Goal: Task Accomplishment & Management: Complete application form

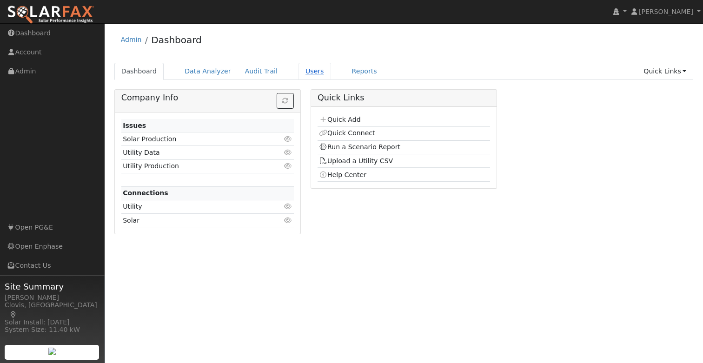
click at [311, 73] on link "Users" at bounding box center [315, 71] width 33 height 17
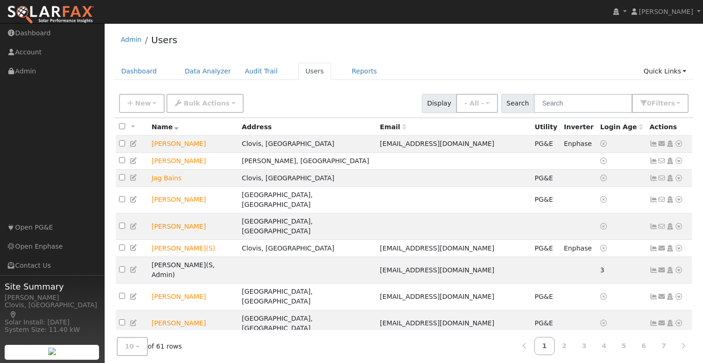
click at [294, 97] on div "New Add User Quick Add Quick Connect Quick Convert Lead Bulk Actions Send Email…" at bounding box center [404, 102] width 574 height 22
click at [427, 62] on div "Admin Users Dashboard Data Analyzer Audit Trail Users Reports Quick Links Quick…" at bounding box center [403, 216] width 589 height 377
click at [137, 102] on span "New" at bounding box center [143, 103] width 16 height 7
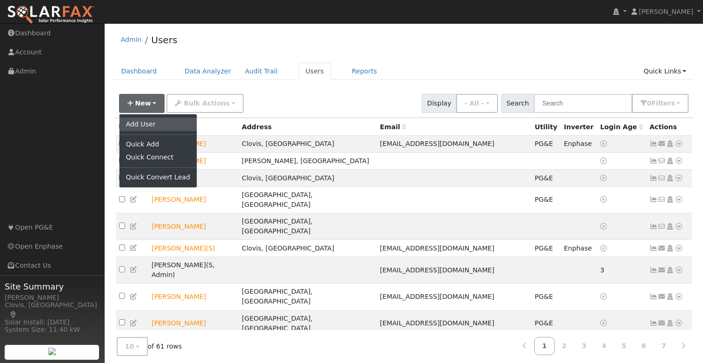
click at [159, 124] on link "Add User" at bounding box center [158, 124] width 77 height 13
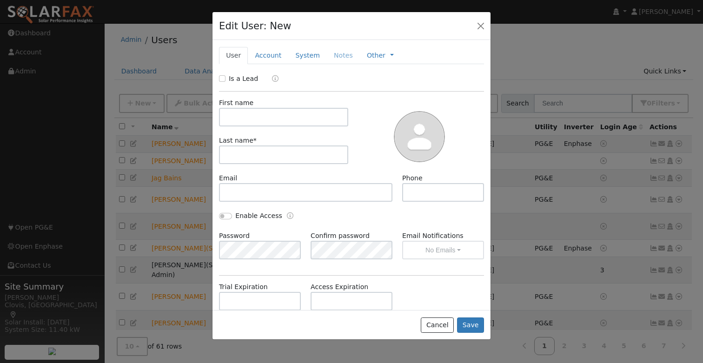
click at [234, 78] on label "Is a Lead" at bounding box center [243, 79] width 29 height 10
click at [226, 78] on input "Is a Lead" at bounding box center [222, 78] width 7 height 7
checkbox input "true"
drag, startPoint x: 247, startPoint y: 114, endPoint x: 300, endPoint y: 115, distance: 53.0
click at [247, 114] on input "text" at bounding box center [283, 117] width 129 height 19
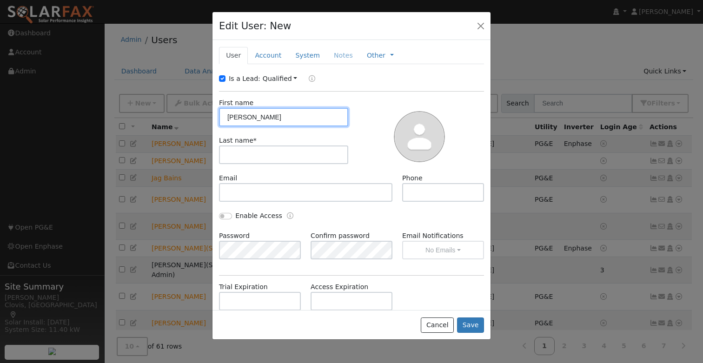
type input "Paul"
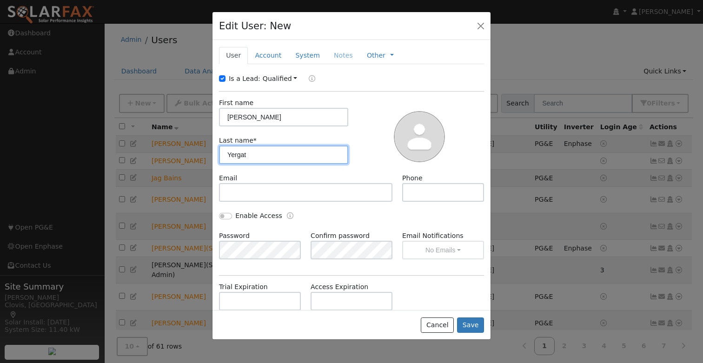
type input "Yergat"
click at [271, 55] on link "Account" at bounding box center [268, 55] width 40 height 17
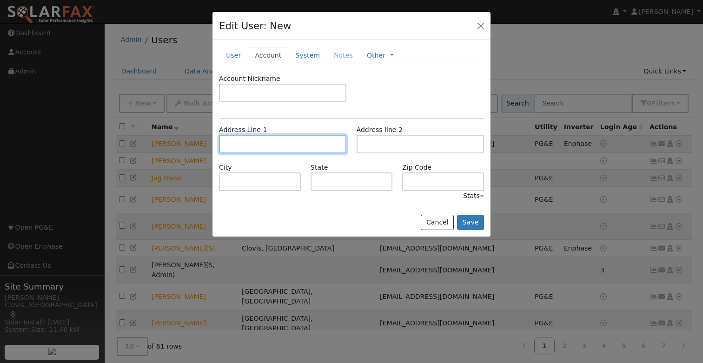
click at [257, 152] on input "text" at bounding box center [282, 144] width 127 height 19
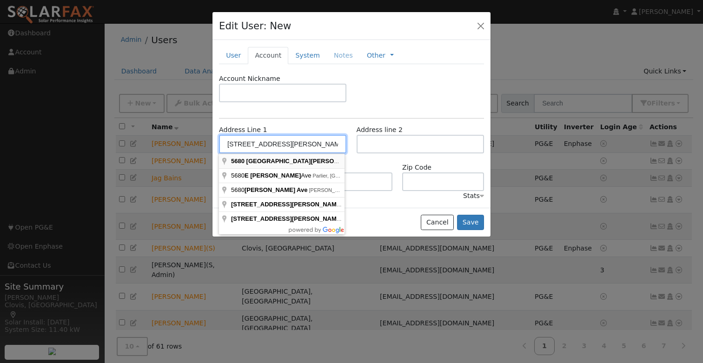
type input "[STREET_ADDRESS][PERSON_NAME]"
type input "Fowler"
type input "CA"
type input "93625"
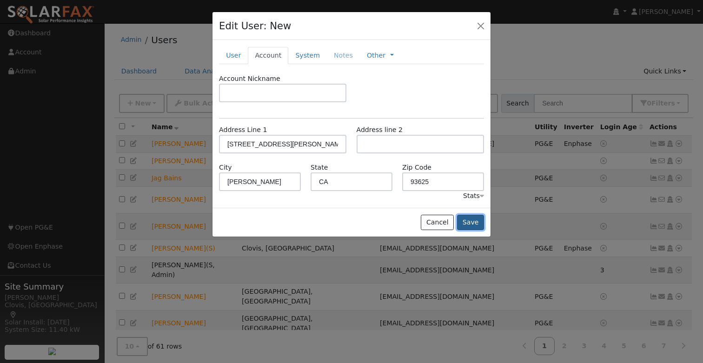
click at [474, 222] on button "Save" at bounding box center [470, 223] width 27 height 16
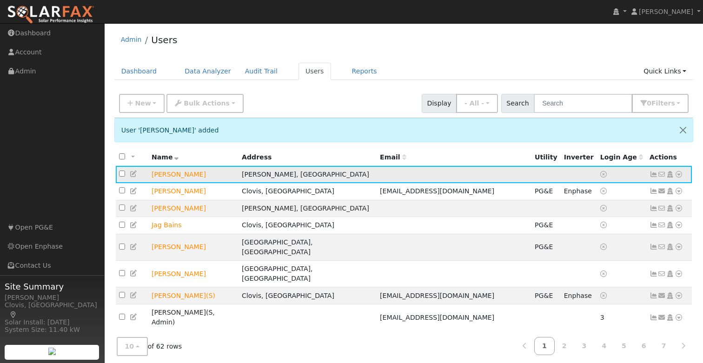
click at [679, 176] on icon at bounding box center [679, 174] width 8 height 7
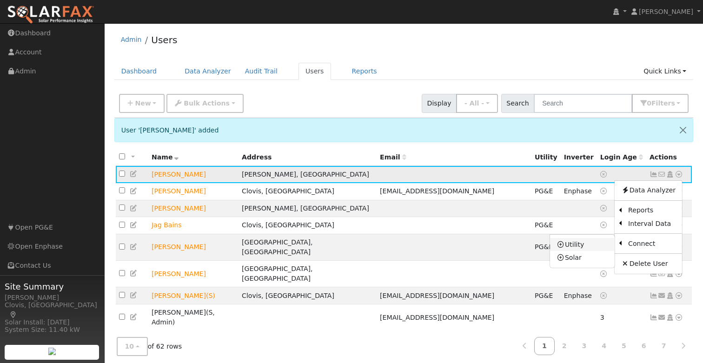
click at [591, 247] on link "Utility" at bounding box center [582, 244] width 65 height 13
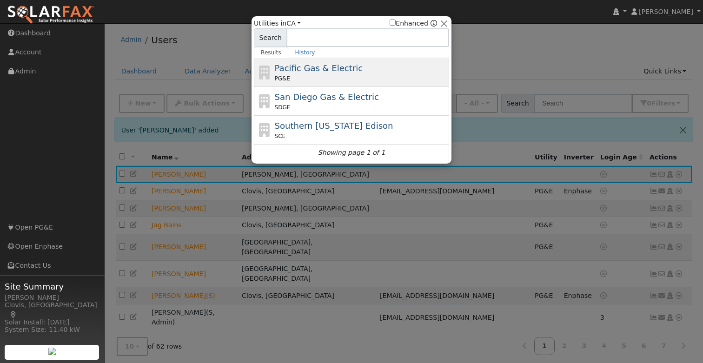
click at [325, 67] on span "Pacific Gas & Electric" at bounding box center [319, 68] width 88 height 10
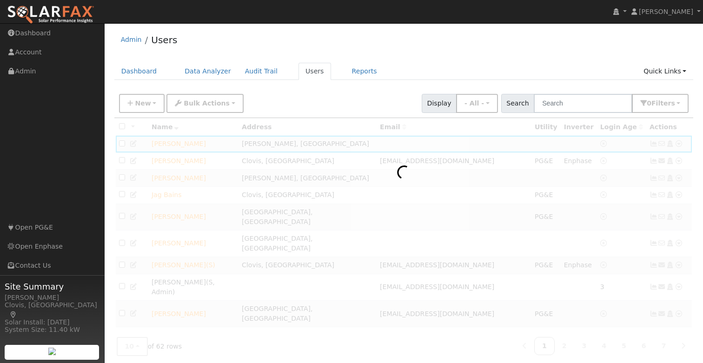
click at [414, 172] on div at bounding box center [404, 253] width 580 height 270
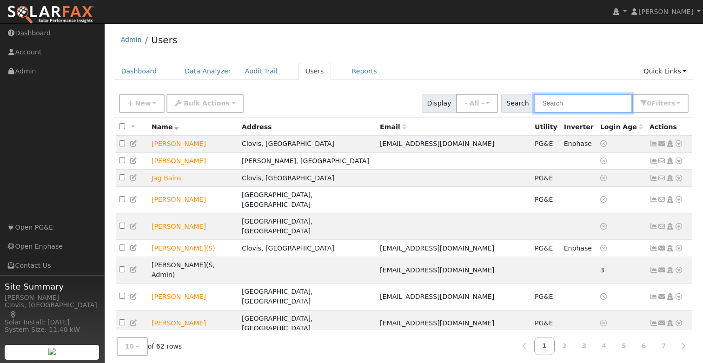
click at [597, 101] on input "text" at bounding box center [583, 103] width 99 height 19
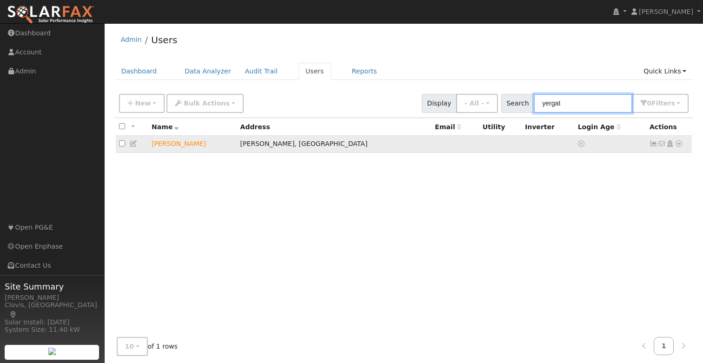
type input "yergat"
click at [678, 143] on icon at bounding box center [679, 143] width 8 height 7
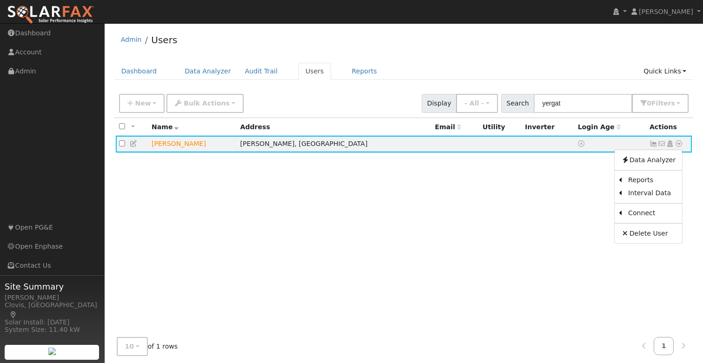
click at [0, 0] on link "Utility" at bounding box center [0, 0] width 0 height 0
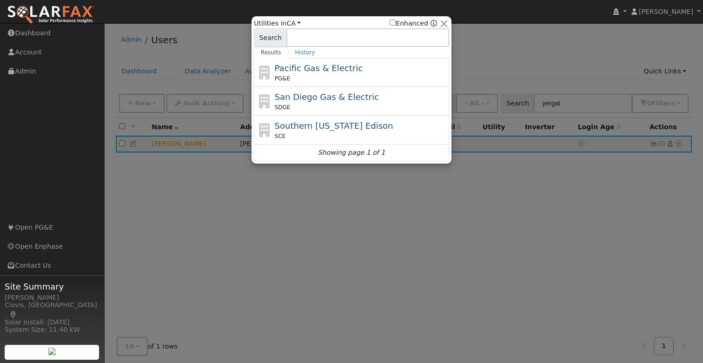
click at [313, 69] on span "Pacific Gas & Electric" at bounding box center [319, 68] width 88 height 10
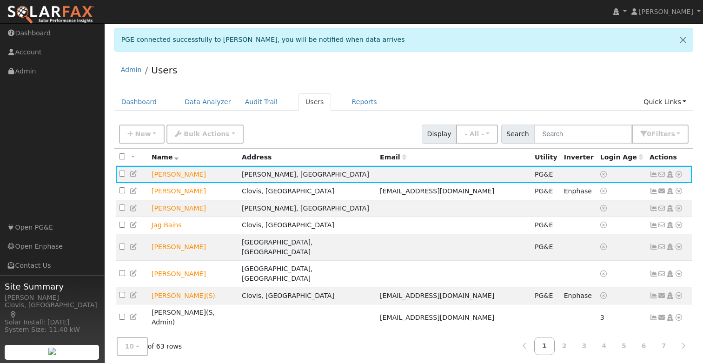
click at [368, 131] on div "New Add User Quick Add Quick Connect Quick Convert Lead Bulk Actions Send Email…" at bounding box center [404, 132] width 574 height 22
click at [678, 174] on icon at bounding box center [679, 174] width 8 height 7
click at [401, 116] on div "Dashboard Data Analyzer Audit Trail Users Reports Quick Links Quick Add Quick C…" at bounding box center [404, 106] width 580 height 27
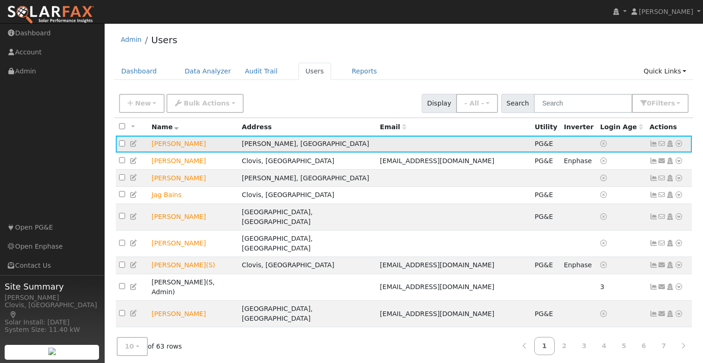
click at [678, 145] on icon at bounding box center [679, 143] width 8 height 7
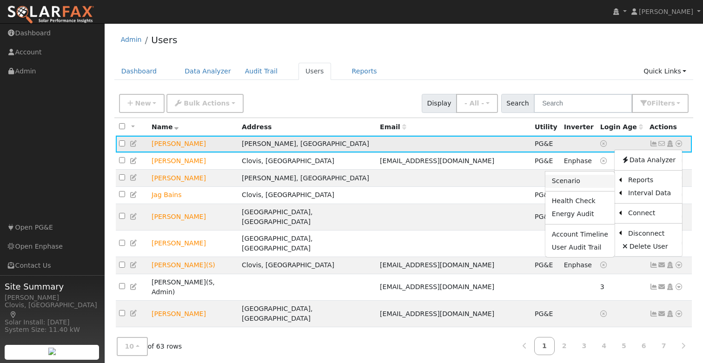
click at [585, 182] on link "Scenario" at bounding box center [580, 181] width 69 height 13
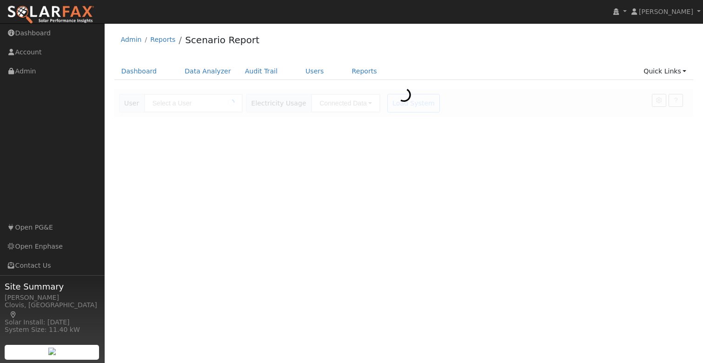
type input "[PERSON_NAME]"
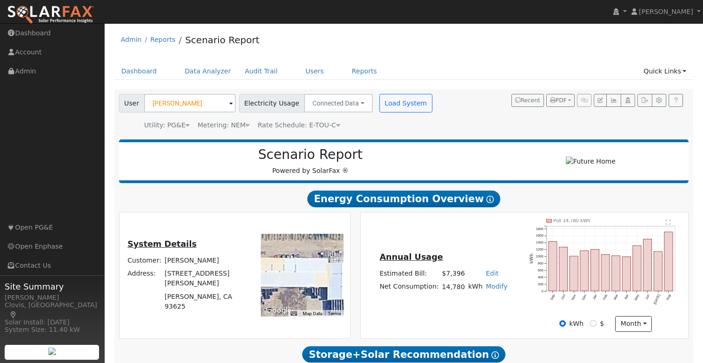
scroll to position [54, 0]
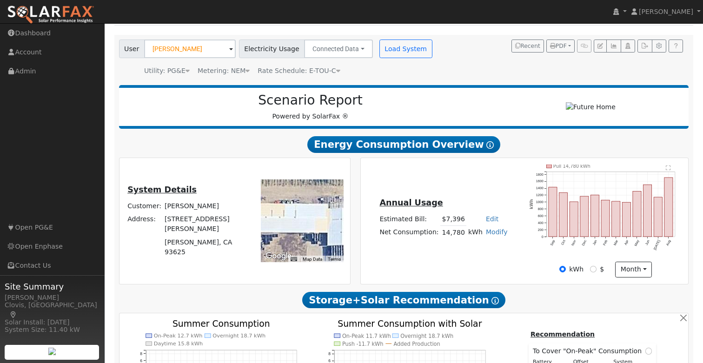
click at [315, 72] on span "Rate Schedule: E-TOU-C" at bounding box center [299, 70] width 82 height 7
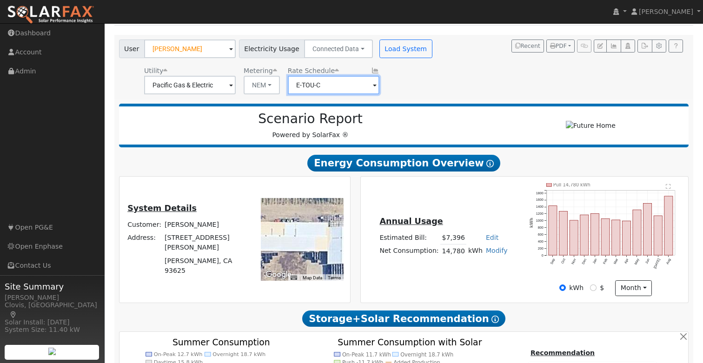
click at [324, 79] on input "E-TOU-C" at bounding box center [334, 85] width 92 height 19
click at [394, 84] on div "Utility Pacific Gas & Electric Metering NEM NEM NBT Rate Schedule E-TOU-C" at bounding box center [276, 79] width 319 height 32
click at [371, 70] on icon at bounding box center [375, 70] width 8 height 7
click at [457, 75] on div "User Paul Yergat Account Default Account Default Account 5680 East Clayton Aven…" at bounding box center [402, 65] width 570 height 58
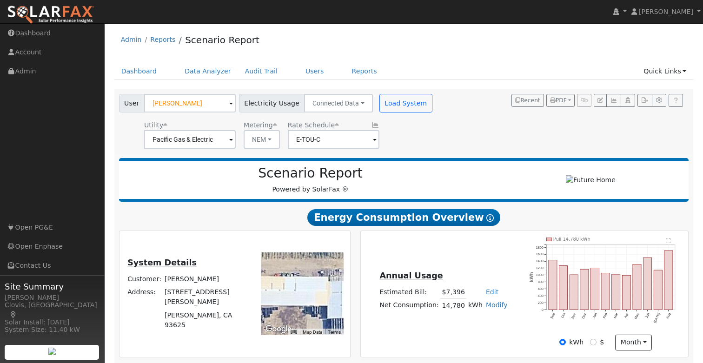
scroll to position [0, 0]
click at [662, 100] on icon "button" at bounding box center [659, 100] width 7 height 6
type input "70"
type input "100"
type input "10"
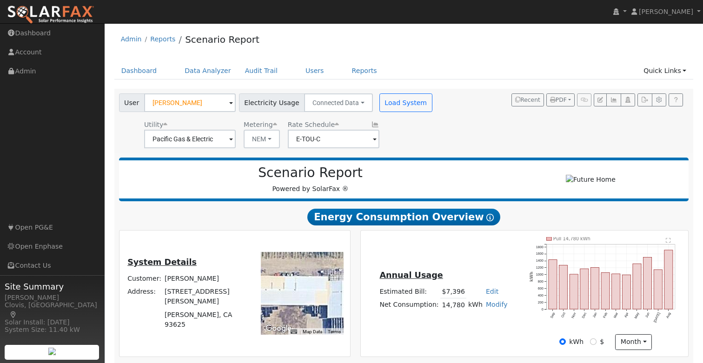
type input "20"
type input "30"
type input "10"
type input "7.08"
type input "10"
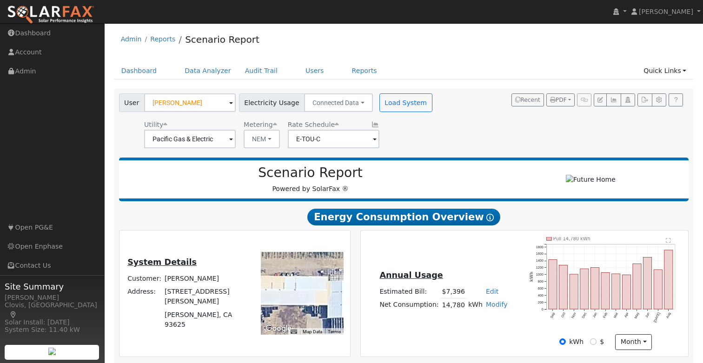
type input "3"
type input "14000"
type input "410"
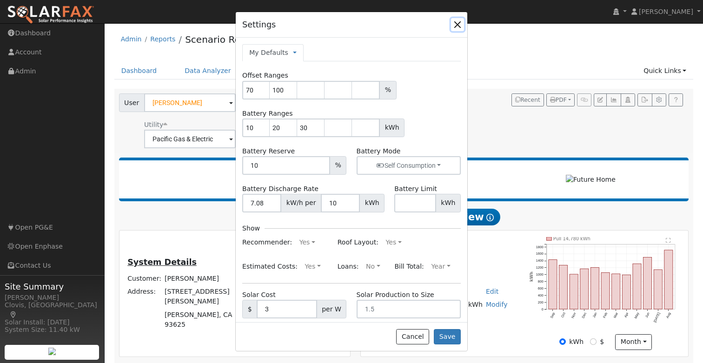
drag, startPoint x: 461, startPoint y: 23, endPoint x: 552, endPoint y: 44, distance: 93.2
click at [462, 23] on button "button" at bounding box center [457, 24] width 13 height 13
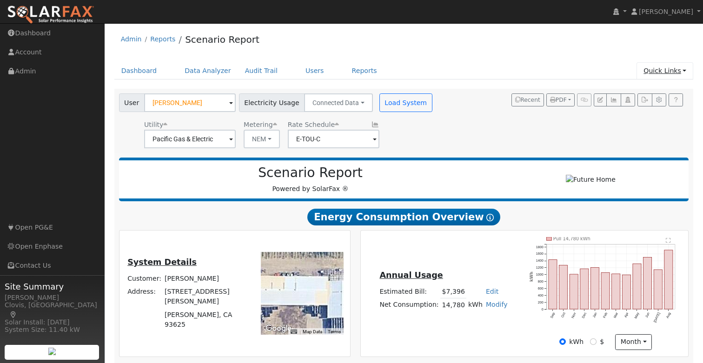
click at [664, 68] on link "Quick Links" at bounding box center [665, 70] width 57 height 17
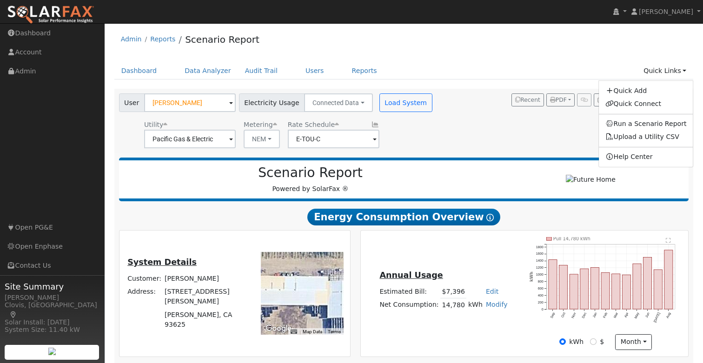
click at [458, 87] on div "Dashboard Data Analyzer Audit Trail Users Reports Quick Links Quick Add Quick C…" at bounding box center [404, 75] width 580 height 27
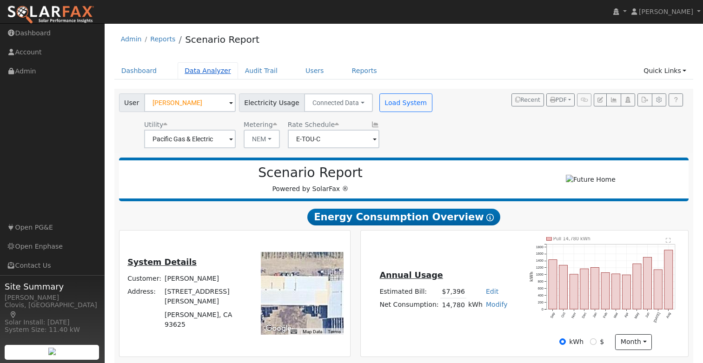
click at [195, 69] on link "Data Analyzer" at bounding box center [208, 70] width 60 height 17
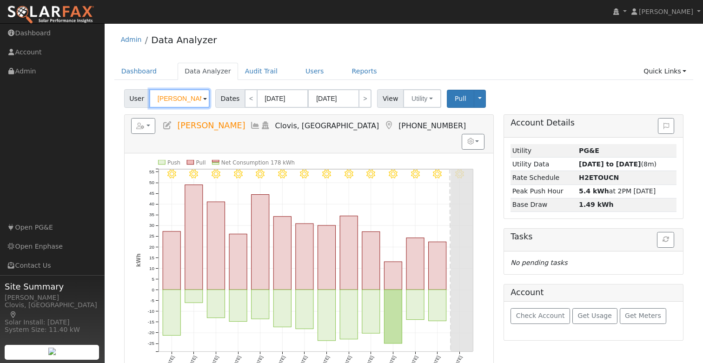
click at [198, 100] on input "[PERSON_NAME]" at bounding box center [179, 98] width 60 height 19
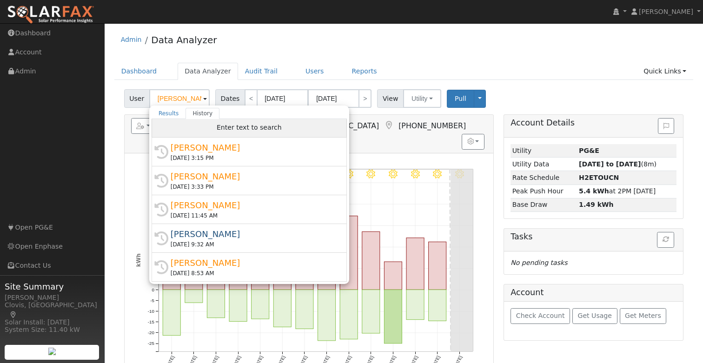
click at [226, 127] on span "Enter text to search" at bounding box center [249, 127] width 65 height 7
drag, startPoint x: 264, startPoint y: 129, endPoint x: 274, endPoint y: 122, distance: 12.5
click at [264, 129] on span "Enter text to search" at bounding box center [249, 127] width 65 height 7
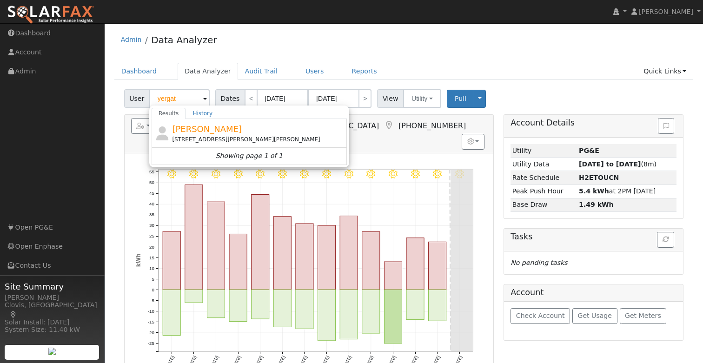
click at [201, 126] on span "[PERSON_NAME]" at bounding box center [207, 129] width 70 height 10
type input "[PERSON_NAME]"
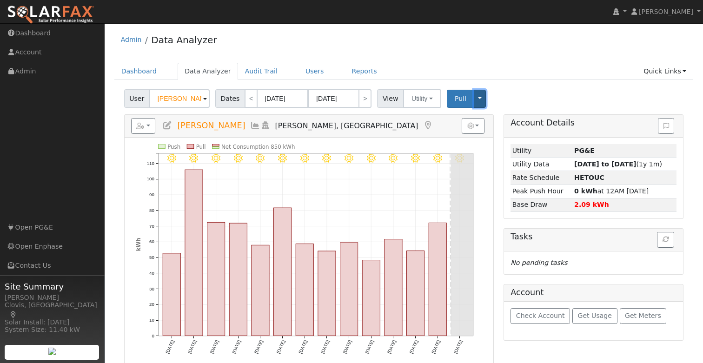
click at [476, 97] on button "Toggle Dropdown" at bounding box center [480, 99] width 12 height 18
click at [516, 87] on div "User Paul Yergat Account Default Account Default Account 5680 East Clayton Aven…" at bounding box center [403, 97] width 563 height 22
click at [479, 93] on button "Toggle Dropdown" at bounding box center [480, 99] width 12 height 18
click at [503, 117] on link "View" at bounding box center [509, 119] width 71 height 13
click at [423, 98] on button "Utility" at bounding box center [422, 98] width 38 height 19
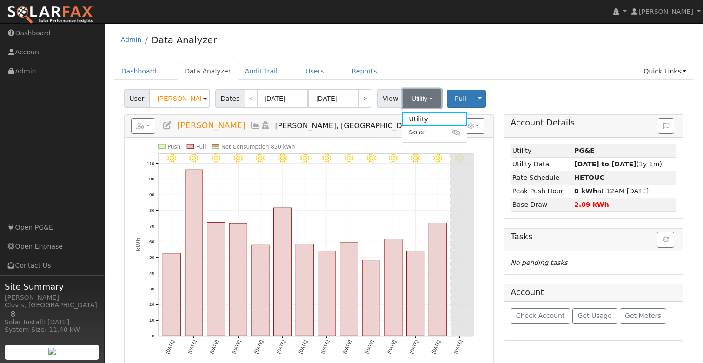
click at [423, 98] on button "Utility" at bounding box center [422, 98] width 38 height 19
click at [132, 72] on link "Dashboard" at bounding box center [139, 71] width 50 height 17
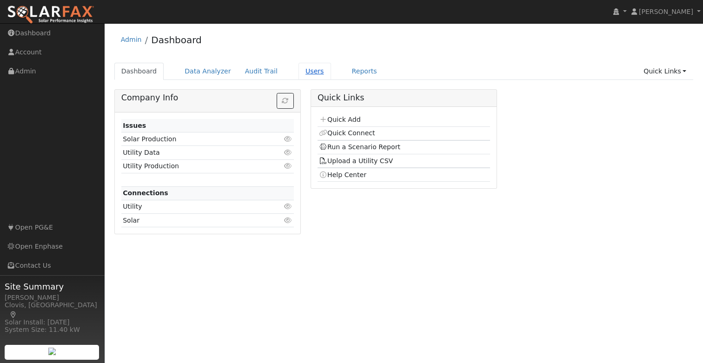
click at [319, 72] on link "Users" at bounding box center [315, 71] width 33 height 17
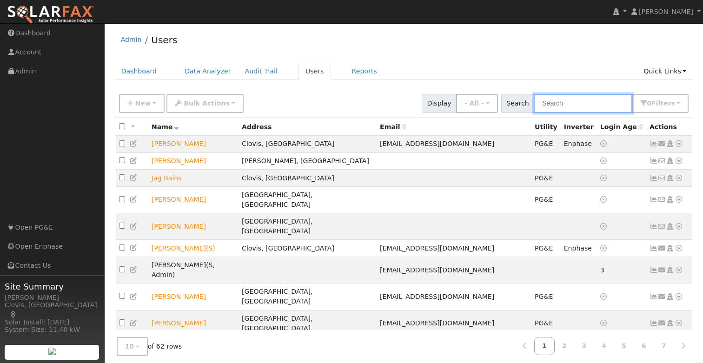
click at [588, 105] on input "text" at bounding box center [583, 103] width 99 height 19
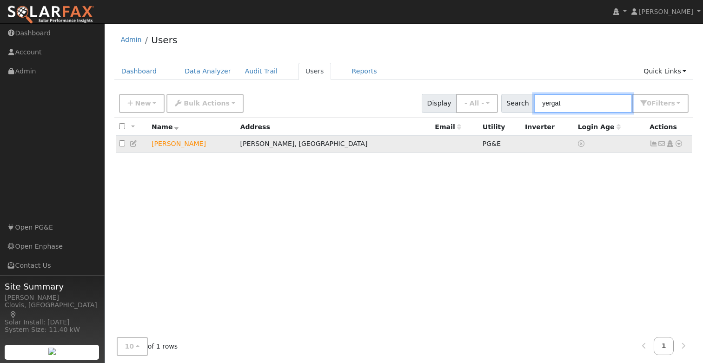
type input "yergat"
click at [681, 146] on icon at bounding box center [679, 143] width 8 height 7
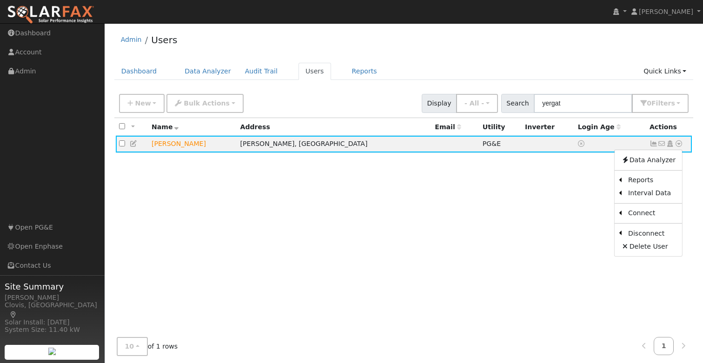
click at [0, 0] on link "Export to CSV" at bounding box center [0, 0] width 0 height 0
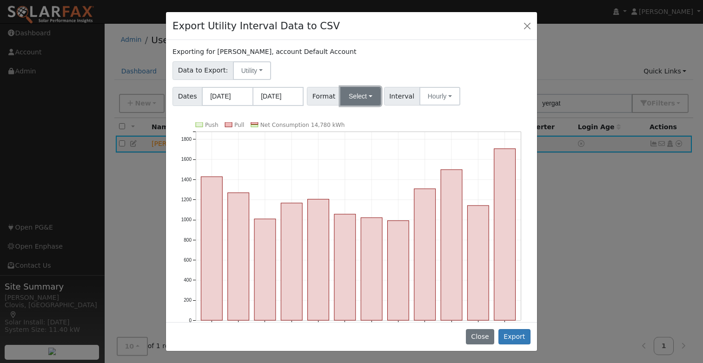
click at [371, 92] on button "Select" at bounding box center [361, 96] width 40 height 19
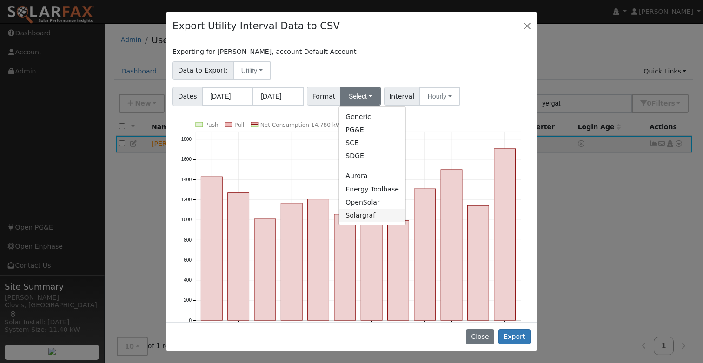
click at [370, 216] on link "Solargraf" at bounding box center [372, 215] width 67 height 13
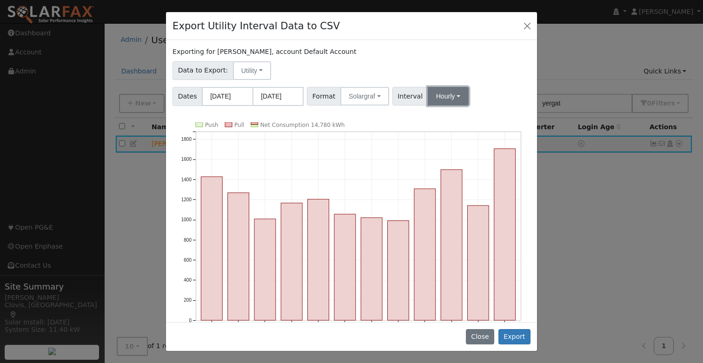
click at [452, 97] on button "Hourly" at bounding box center [448, 96] width 41 height 19
click at [451, 95] on button "Hourly" at bounding box center [448, 96] width 41 height 19
drag, startPoint x: 480, startPoint y: 91, endPoint x: 493, endPoint y: 137, distance: 48.3
click at [480, 91] on div "Dates [DATE] [DATE] Format Solargraf Generic PG&E SCE SDGE Aurora Energy Toolba…" at bounding box center [351, 95] width 361 height 22
click at [519, 336] on button "Export" at bounding box center [515, 337] width 32 height 16
